Goal: Transaction & Acquisition: Download file/media

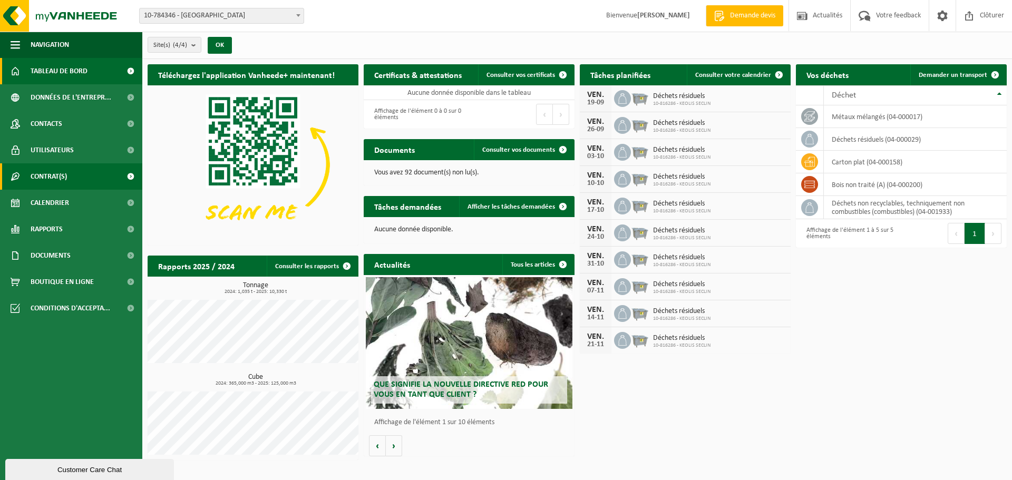
click at [63, 178] on span "Contrat(s)" at bounding box center [49, 176] width 36 height 26
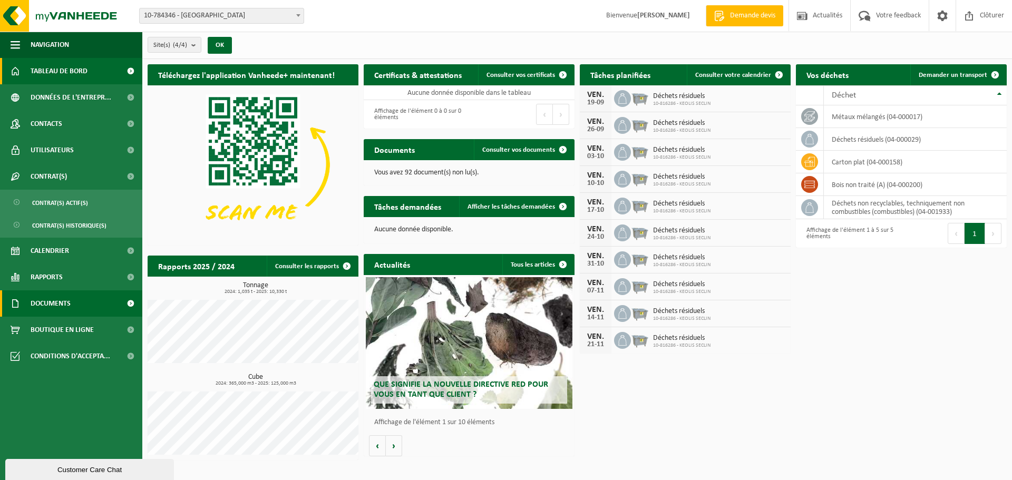
click at [60, 308] on span "Documents" at bounding box center [51, 303] width 40 height 26
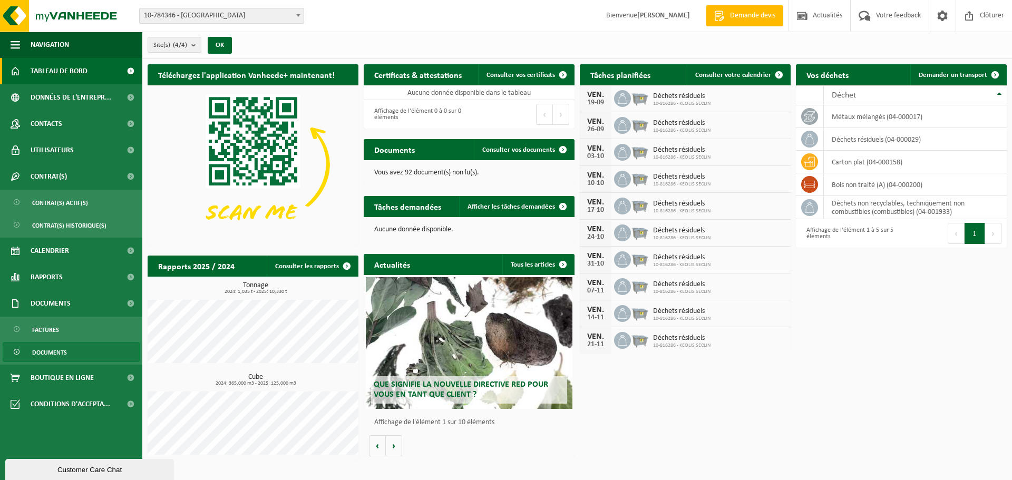
click at [54, 349] on span "Documents" at bounding box center [49, 352] width 35 height 20
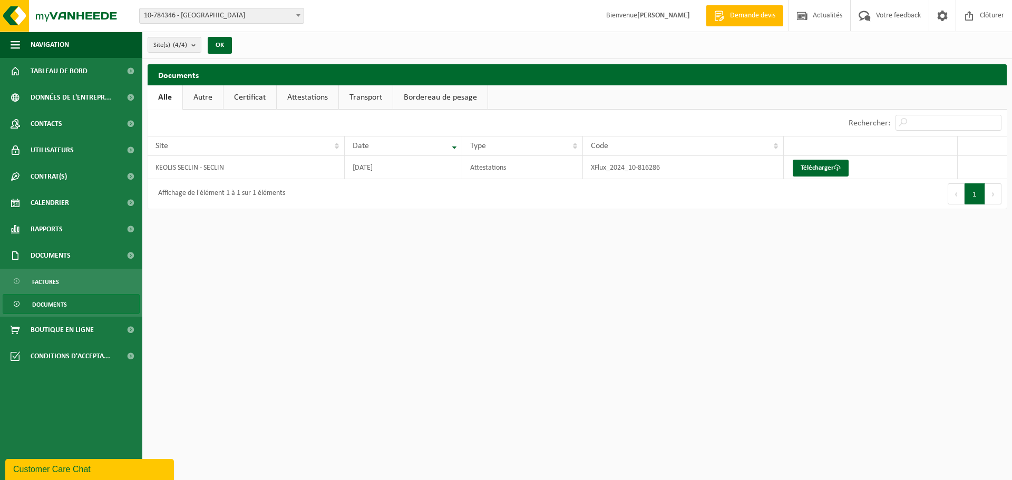
click at [46, 304] on span "Documents" at bounding box center [49, 305] width 35 height 20
click at [812, 168] on link "Télécharger" at bounding box center [820, 168] width 56 height 17
click at [43, 233] on span "Rapports" at bounding box center [47, 229] width 32 height 26
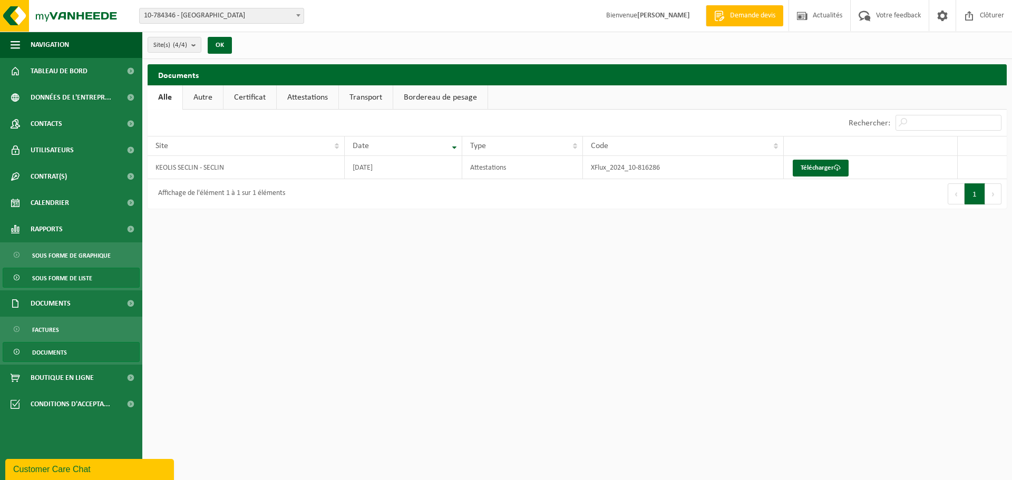
click at [77, 280] on span "Sous forme de liste" at bounding box center [62, 278] width 60 height 20
